Goal: Navigation & Orientation: Find specific page/section

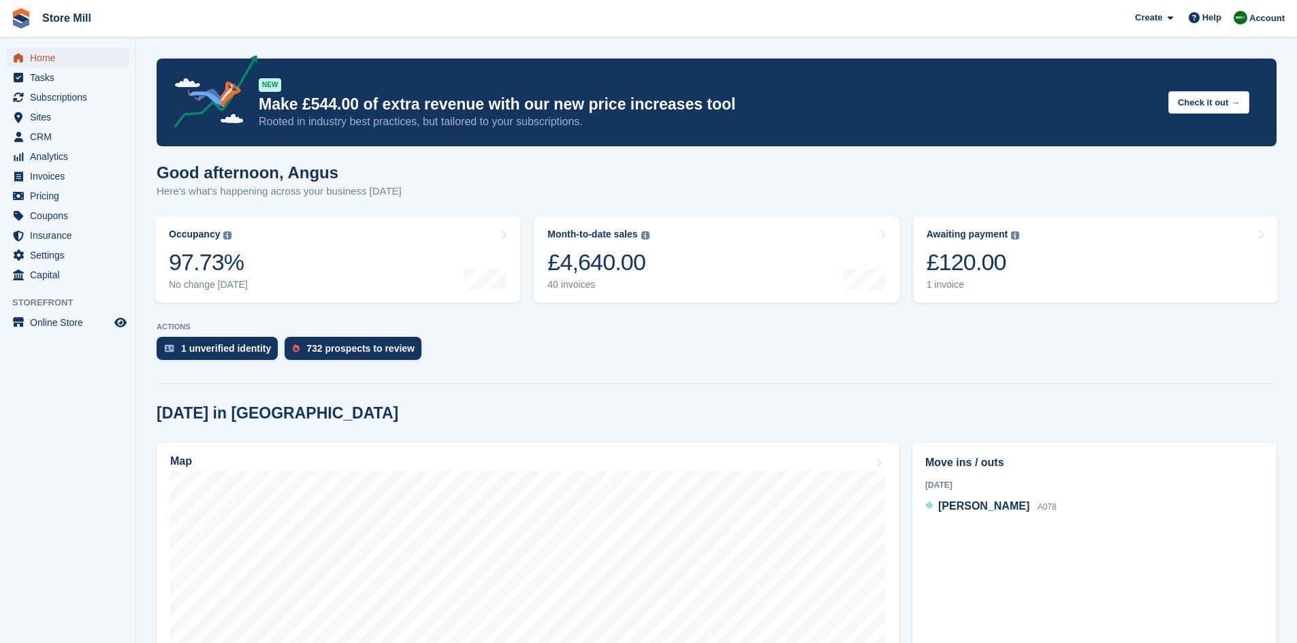
click at [51, 61] on span "Home" at bounding box center [71, 57] width 82 height 19
click at [651, 262] on link "Month-to-date sales The sum of all finalised invoices generated this month to d…" at bounding box center [716, 260] width 365 height 86
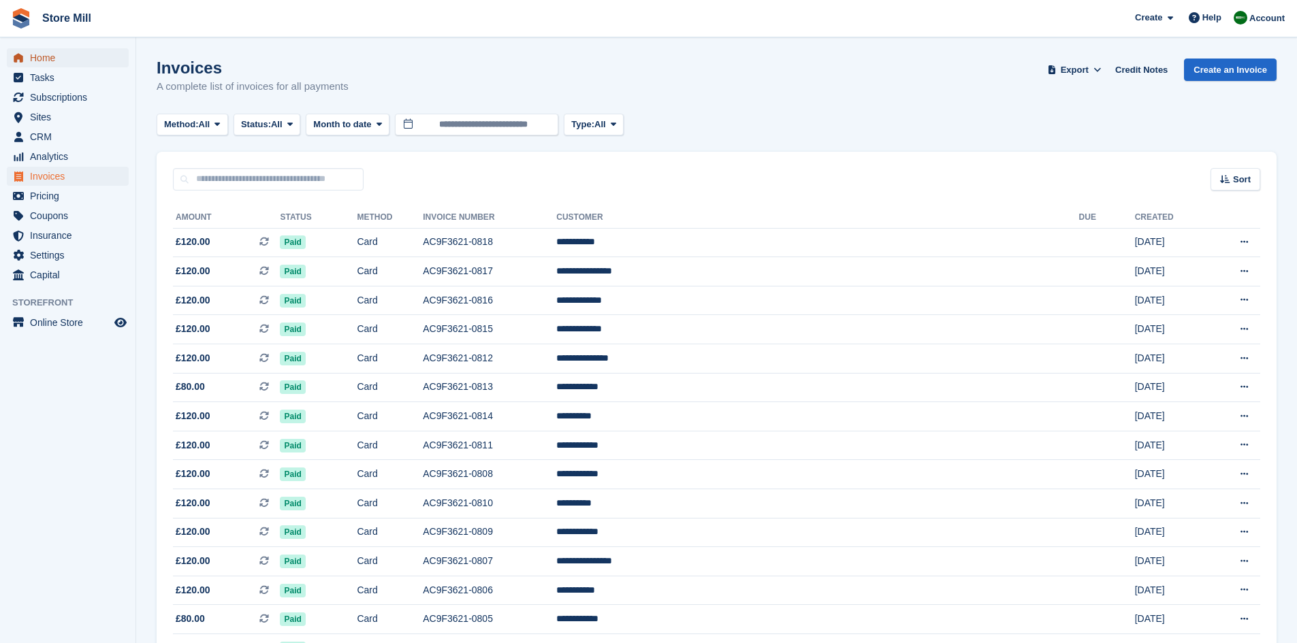
click at [48, 63] on span "Home" at bounding box center [71, 57] width 82 height 19
